Goal: Task Accomplishment & Management: Manage account settings

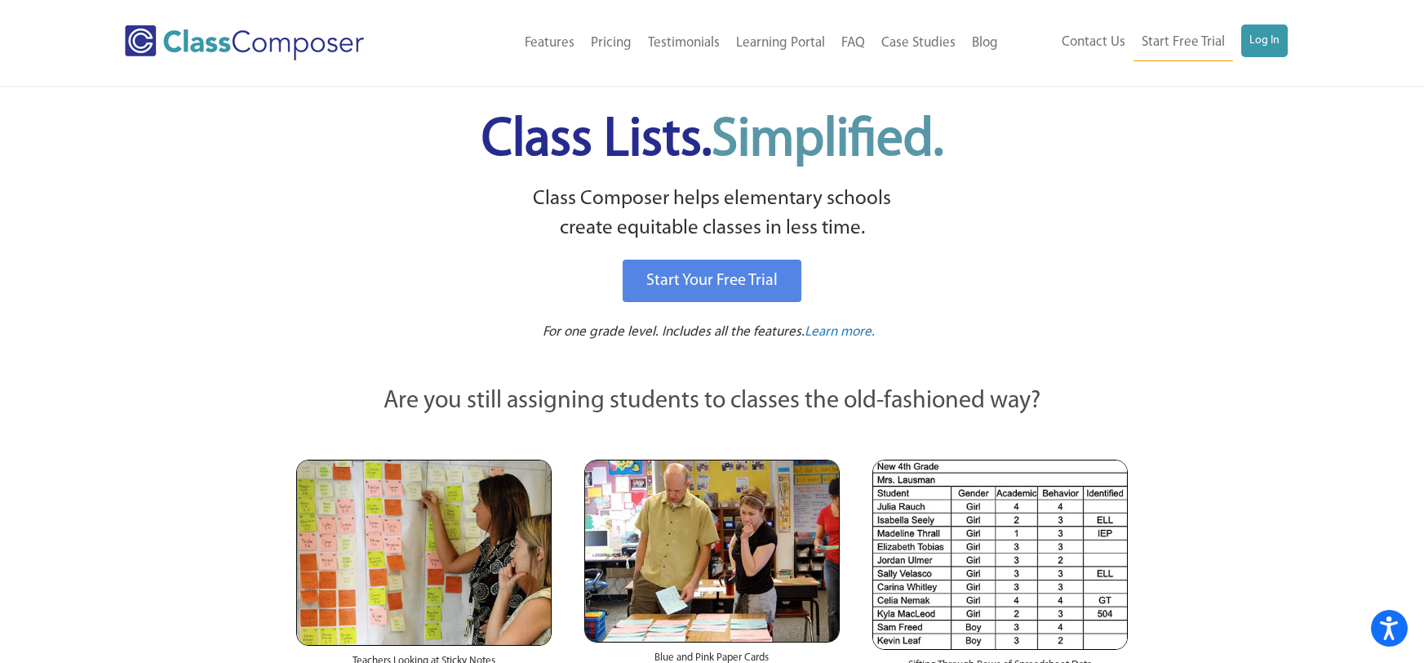
click at [1255, 35] on link "Log In" at bounding box center [1265, 40] width 47 height 33
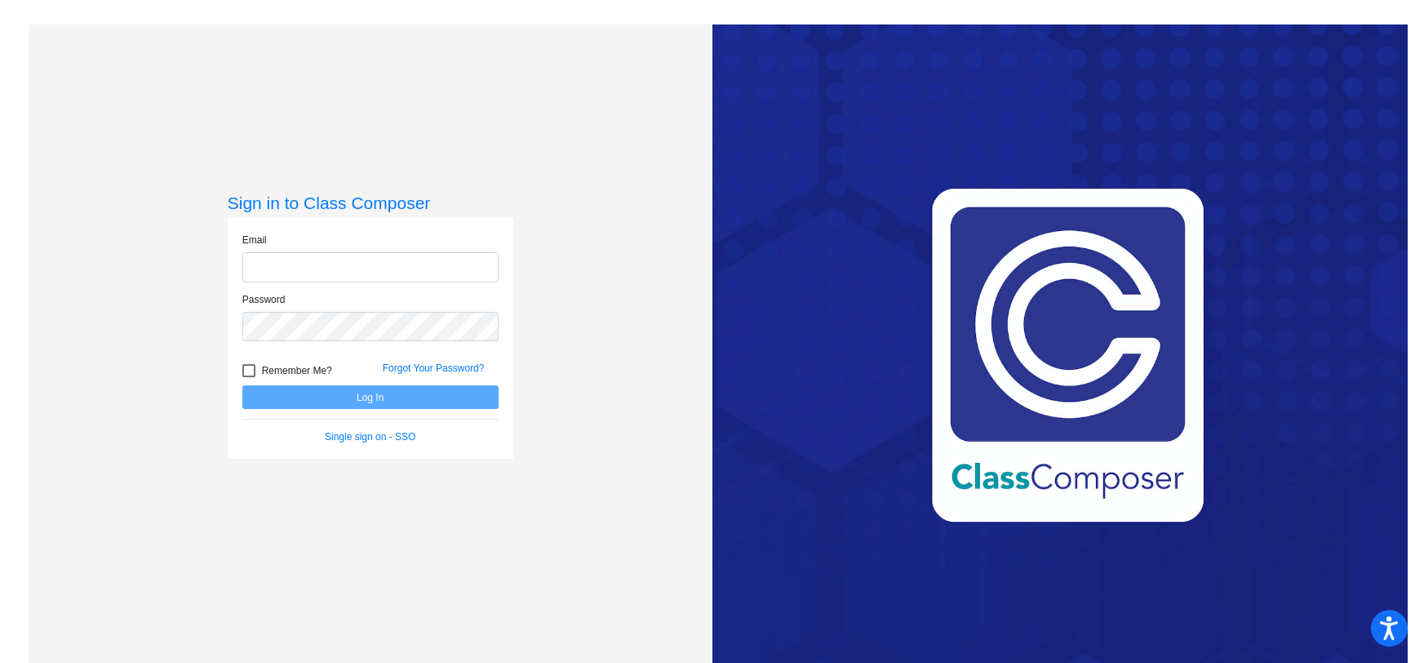
type input "[EMAIL_ADDRESS][DOMAIN_NAME]"
click at [445, 391] on button "Log In" at bounding box center [370, 397] width 256 height 24
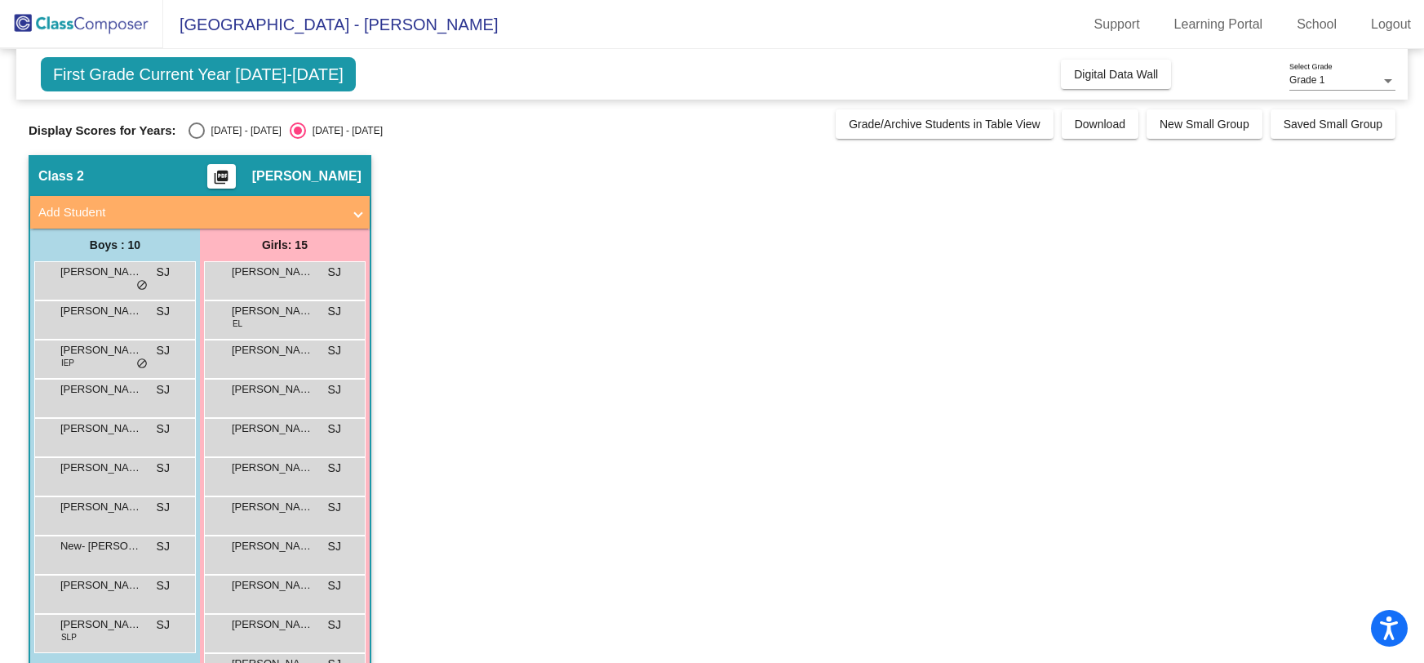
click at [241, 133] on div "2024 - 2025" at bounding box center [243, 130] width 77 height 15
click at [197, 139] on input "2024 - 2025" at bounding box center [196, 139] width 1 height 1
radio input "true"
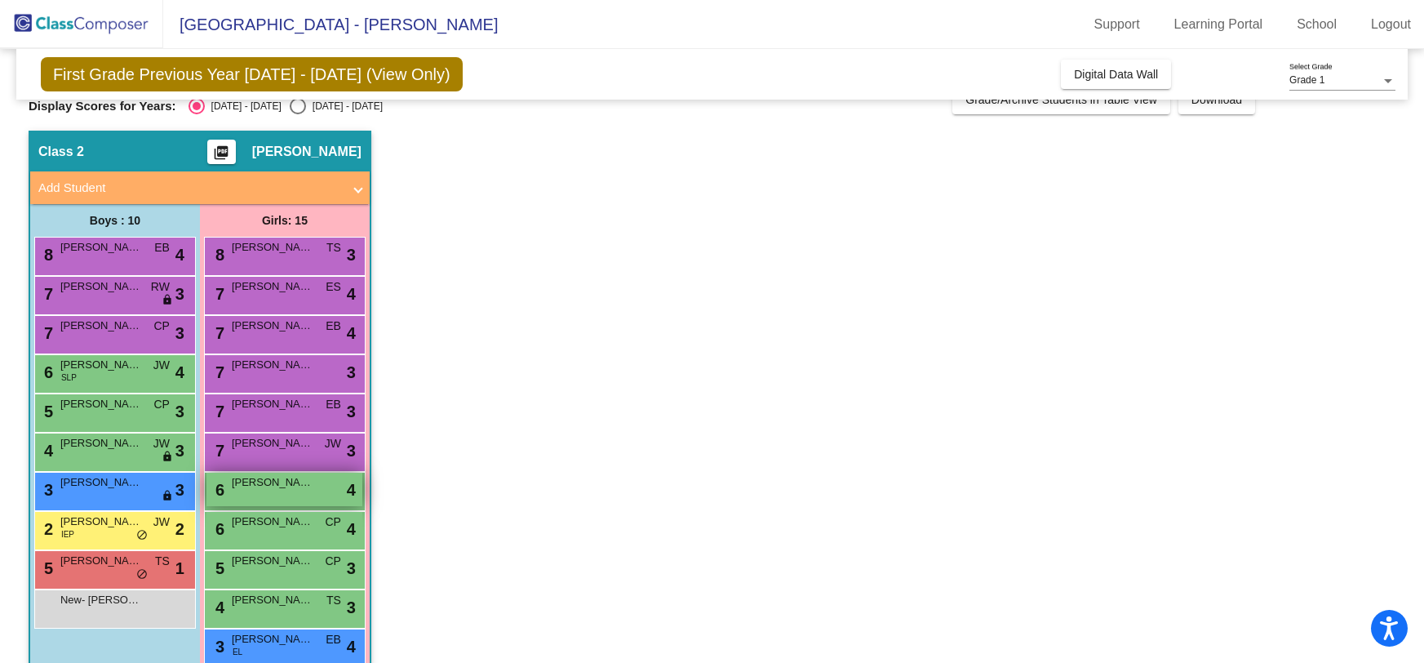
scroll to position [211, 0]
